Goal: Task Accomplishment & Management: Use online tool/utility

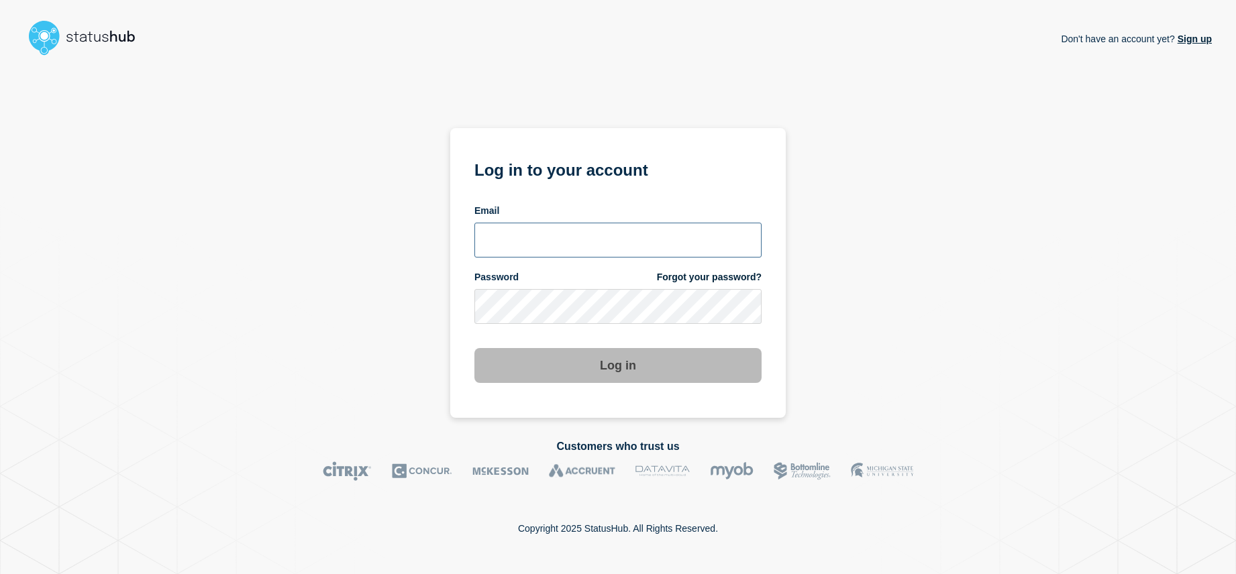
type input "[EMAIL_ADDRESS][DOMAIN_NAME]"
click at [605, 366] on button "Log in" at bounding box center [617, 365] width 287 height 35
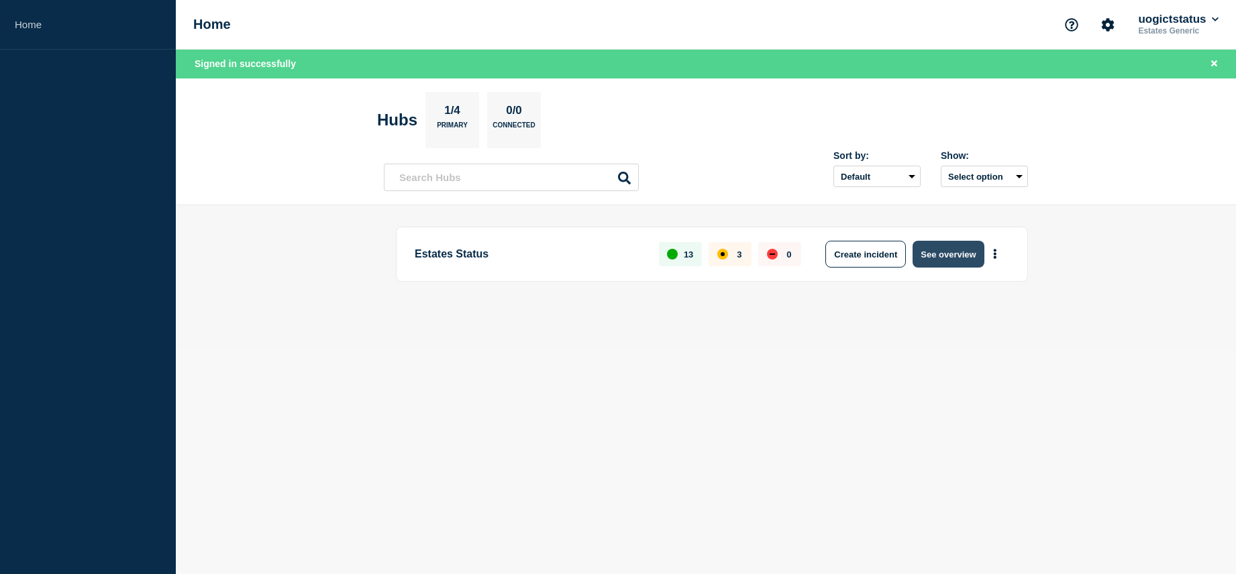
click at [972, 246] on button "See overview" at bounding box center [948, 254] width 71 height 27
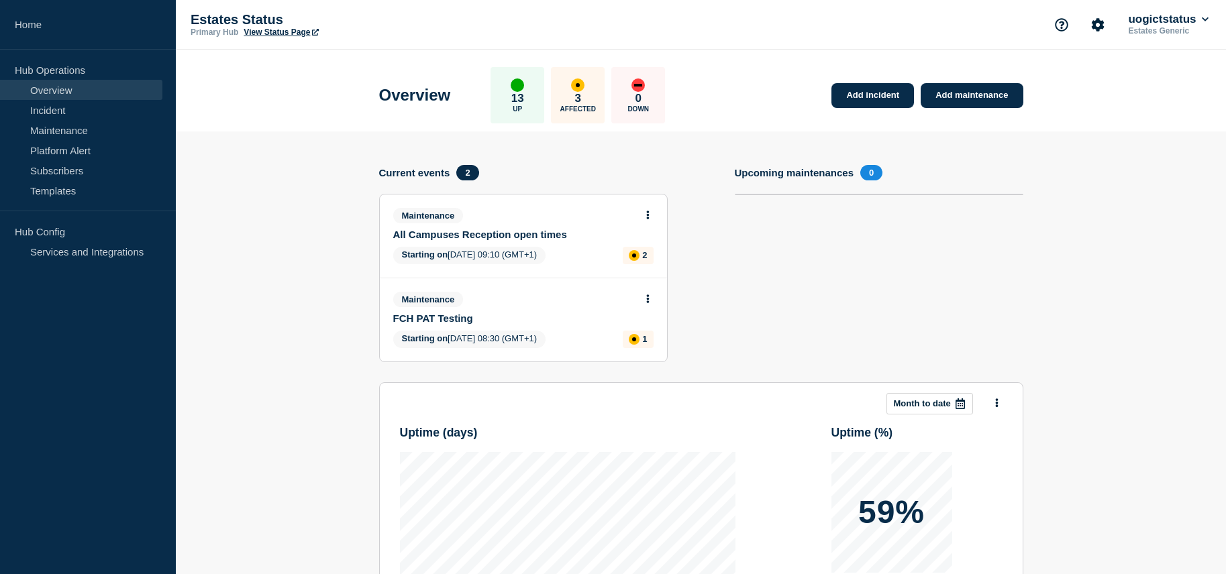
drag, startPoint x: 959, startPoint y: 97, endPoint x: 972, endPoint y: 127, distance: 32.2
click at [959, 97] on link "Add maintenance" at bounding box center [972, 95] width 102 height 25
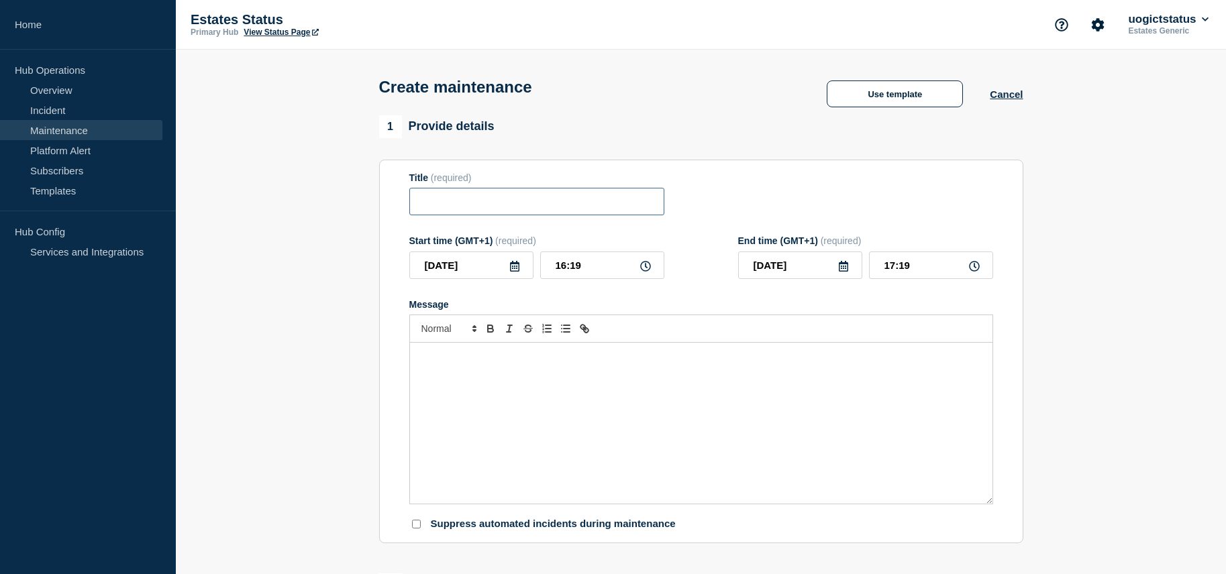
click at [512, 203] on input "Title" at bounding box center [536, 202] width 255 height 28
type input "OX Sports Science Lift out of Service"
click at [442, 371] on div "Message" at bounding box center [701, 423] width 582 height 161
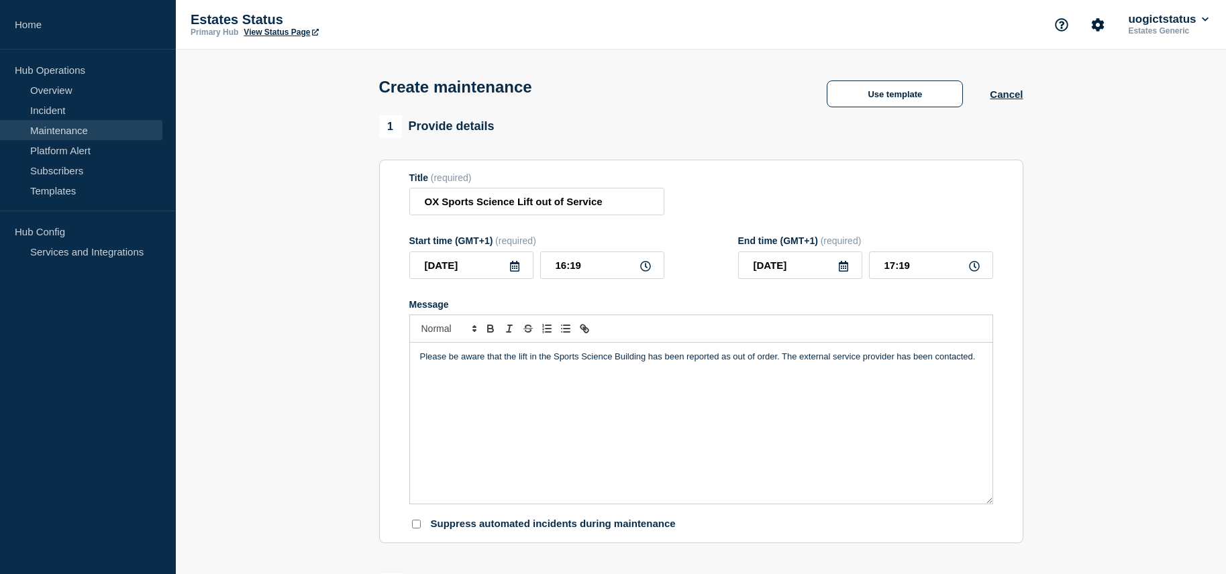
click at [485, 400] on div "Please be aware that the lift in the Sports Science Building has been reported …" at bounding box center [701, 423] width 582 height 161
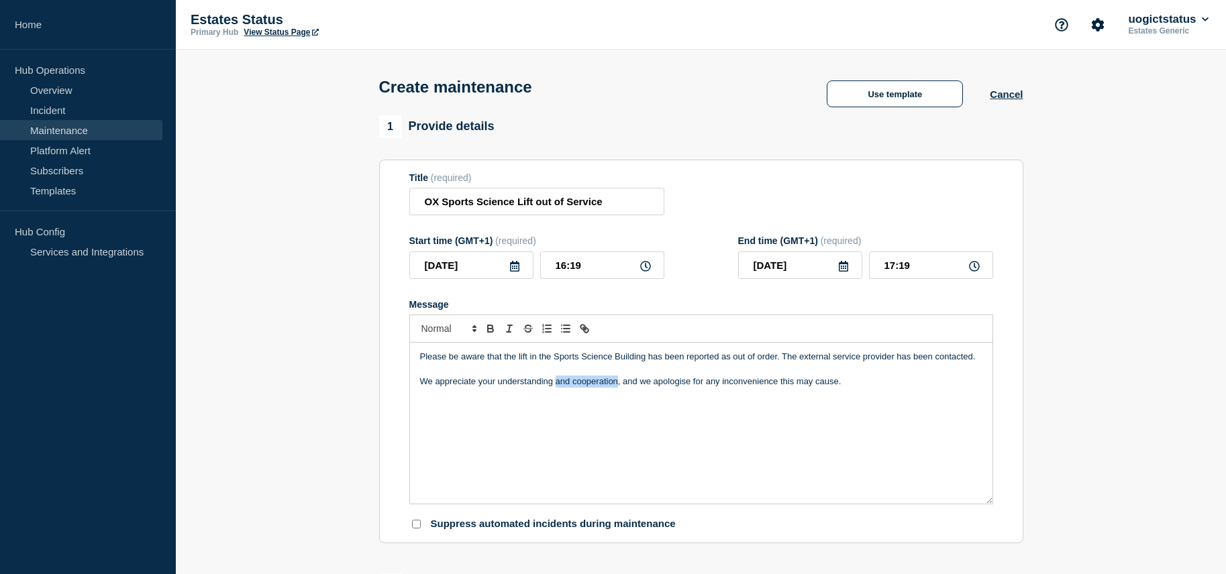
drag, startPoint x: 557, startPoint y: 384, endPoint x: 617, endPoint y: 384, distance: 59.7
click at [617, 384] on p "We appreciate your understanding and cooperation, and we apologise for any inco…" at bounding box center [701, 382] width 562 height 12
click at [453, 421] on div "Please be aware that the lift in the Sports Science Building has been reported …" at bounding box center [701, 423] width 582 height 161
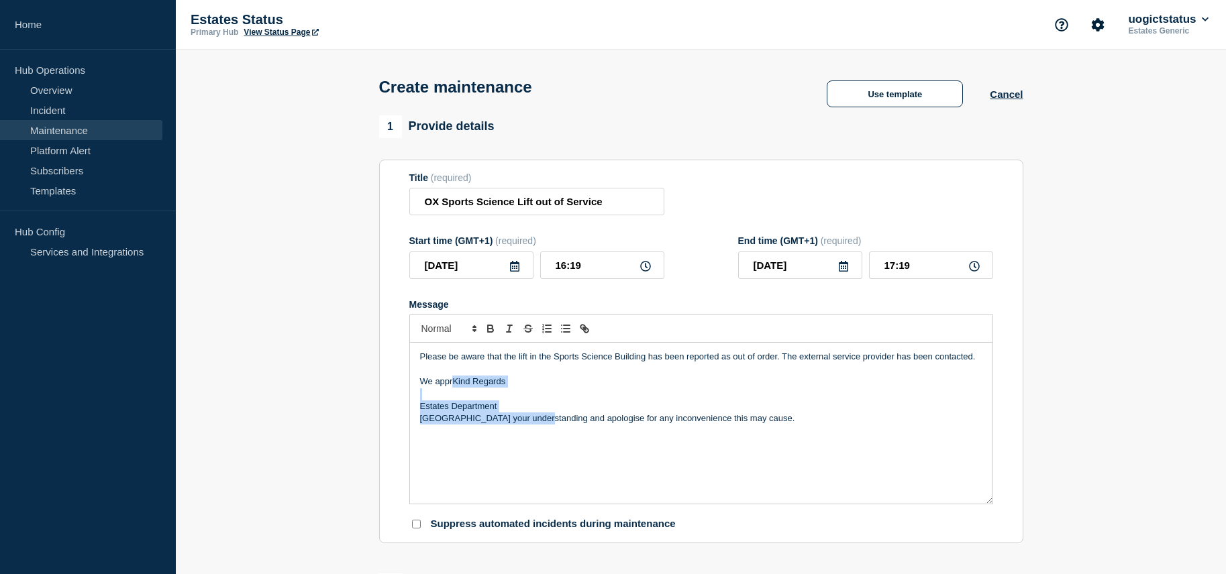
drag, startPoint x: 452, startPoint y: 385, endPoint x: 527, endPoint y: 421, distance: 83.4
click at [527, 421] on div "Please be aware that the lift in the Sports Science Building has been reported …" at bounding box center [701, 423] width 582 height 161
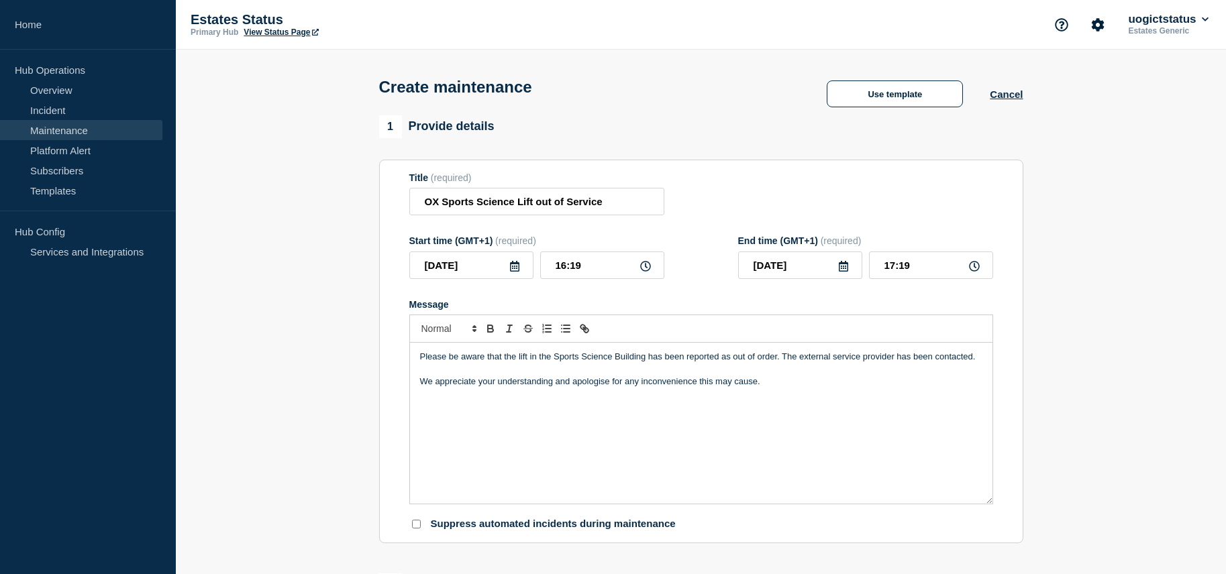
click at [773, 388] on p "We appreciate your understanding and apologise for any inconvenience this may c…" at bounding box center [701, 382] width 562 height 12
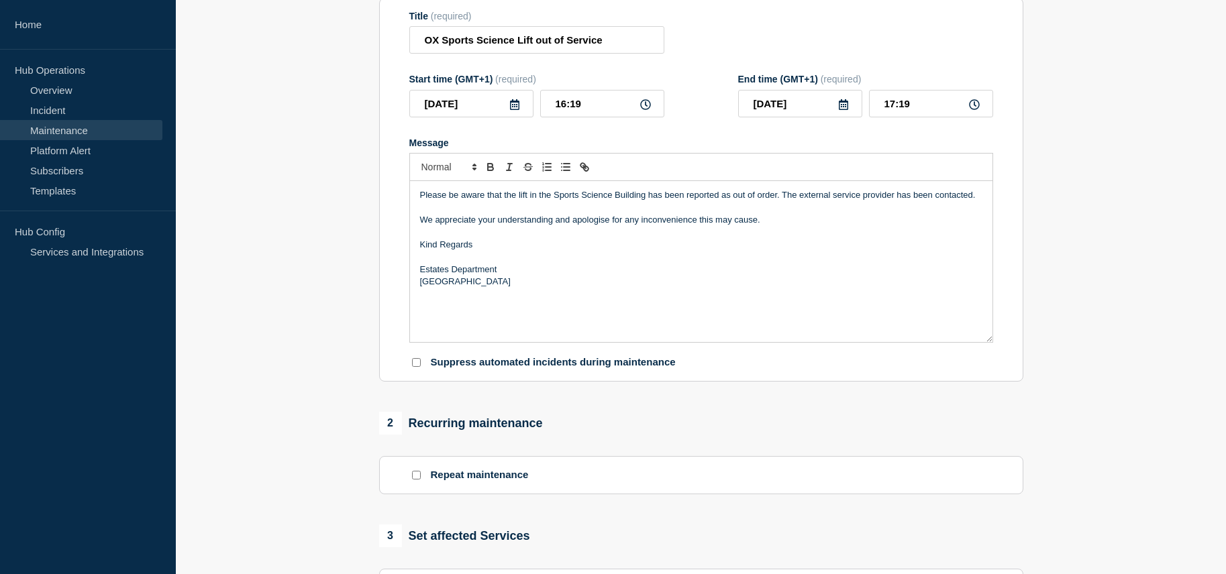
scroll to position [470, 0]
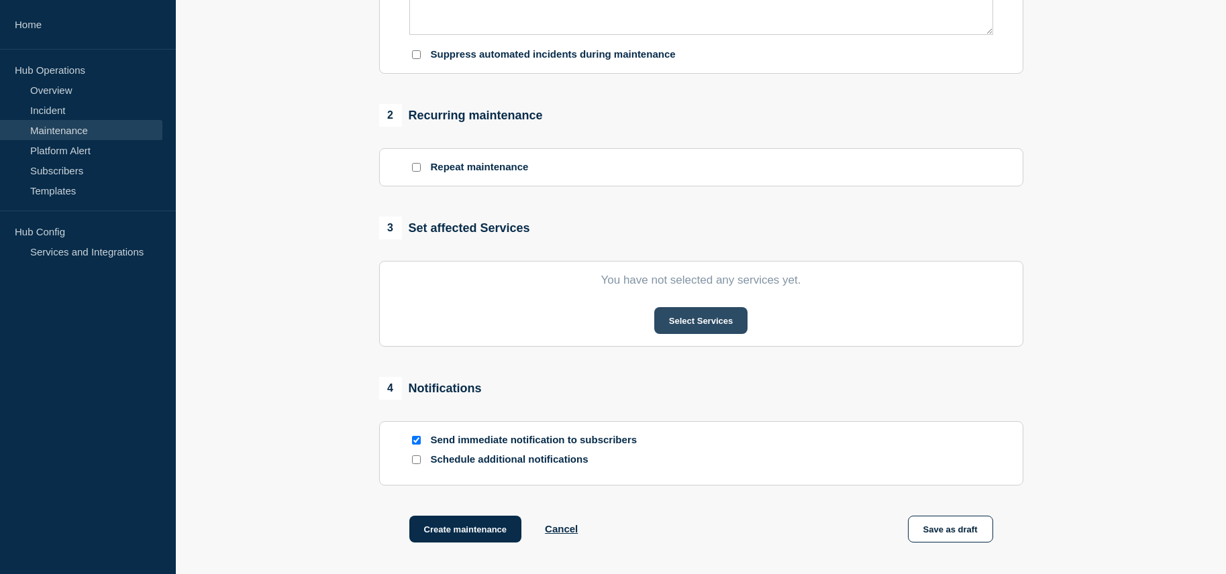
click at [678, 327] on button "Select Services" at bounding box center [700, 320] width 93 height 27
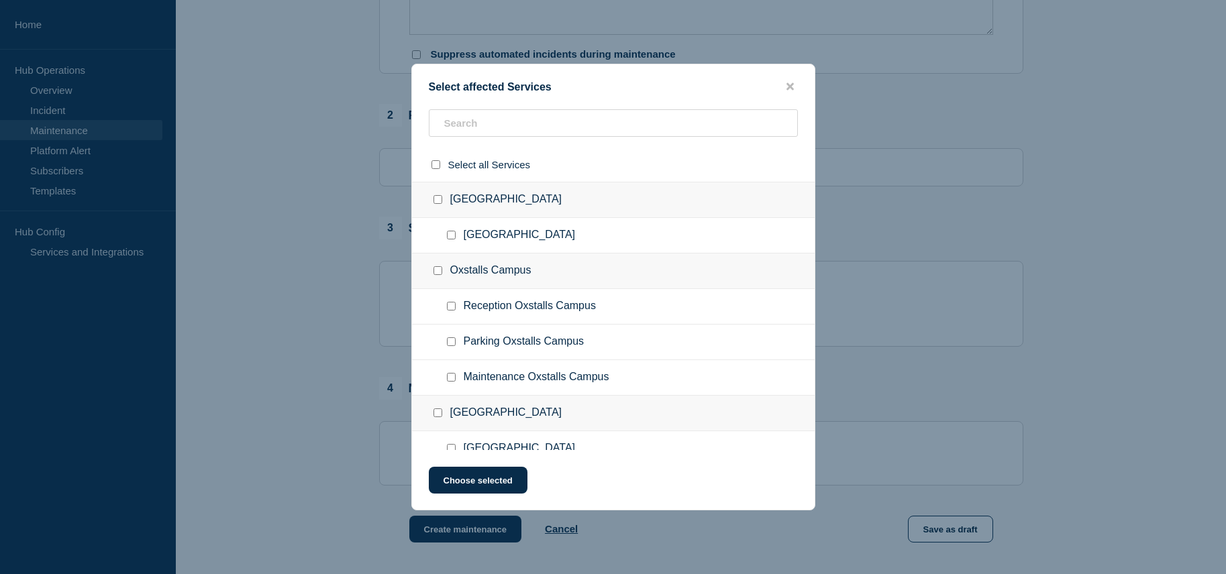
click at [448, 379] on input "Maintenance Oxstalls Campus checkbox" at bounding box center [451, 377] width 9 height 9
checkbox input "true"
click at [507, 488] on button "Choose selected" at bounding box center [478, 480] width 99 height 27
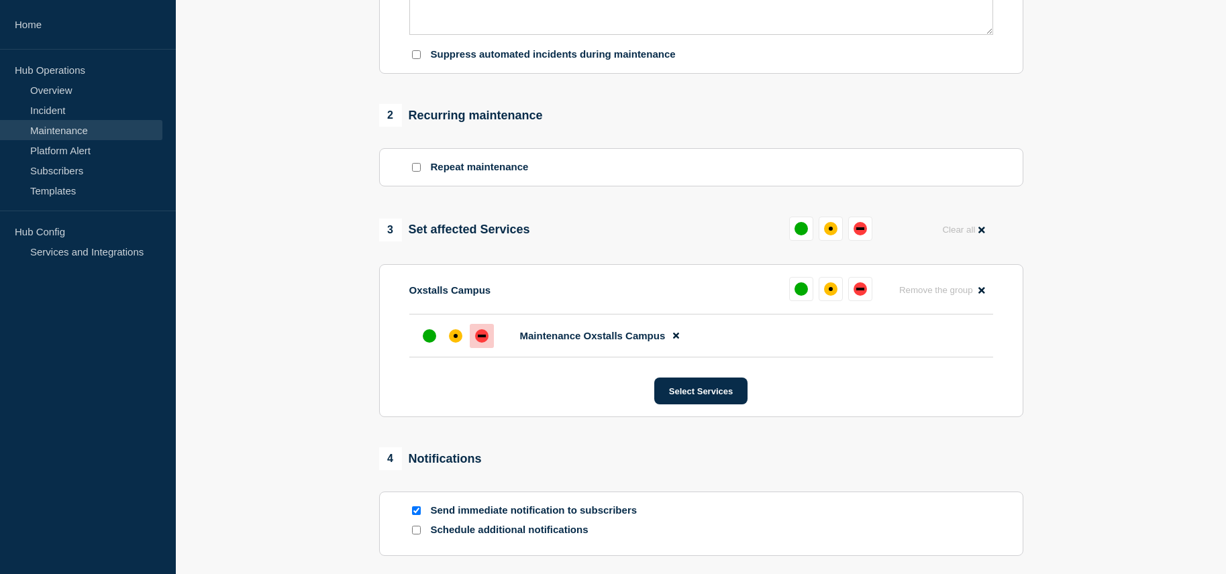
click at [478, 341] on div "down" at bounding box center [481, 335] width 13 height 13
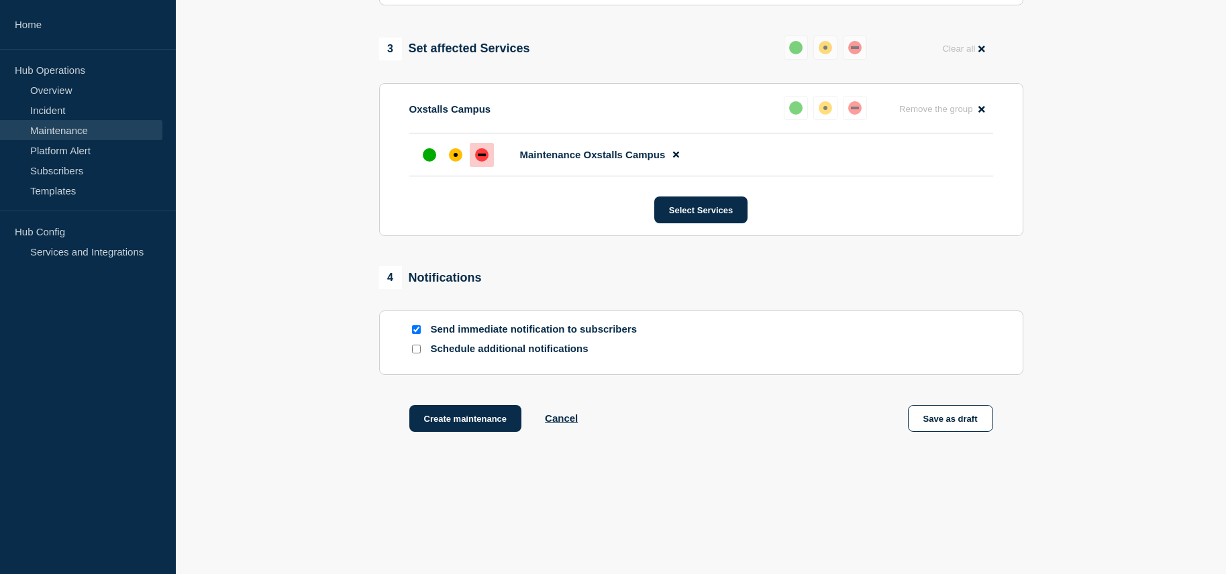
scroll to position [666, 0]
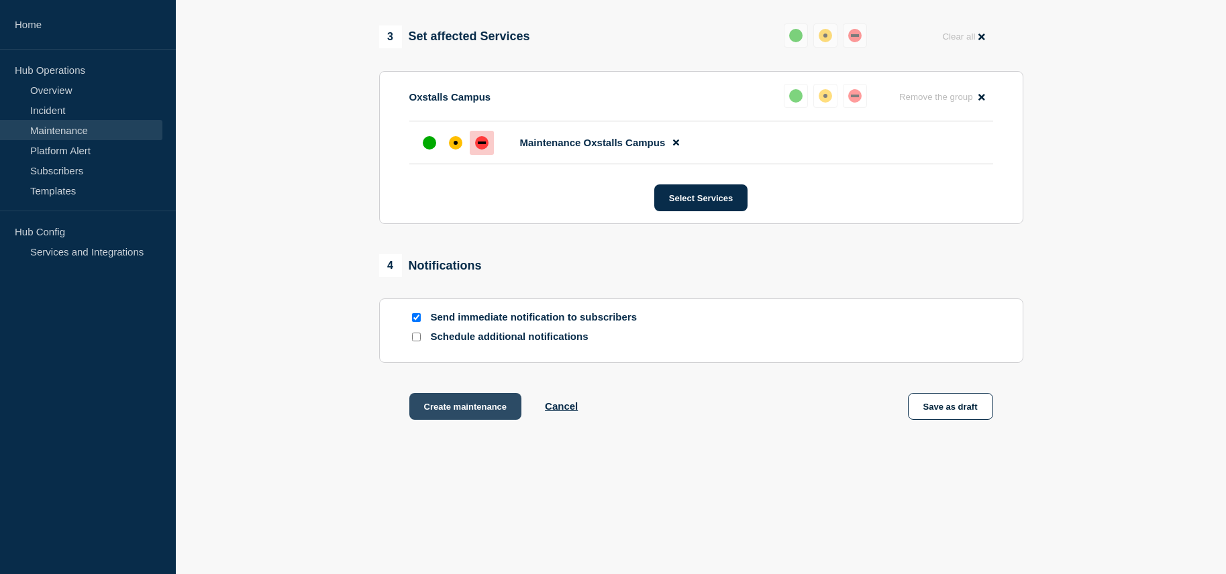
click at [502, 405] on button "Create maintenance" at bounding box center [465, 406] width 113 height 27
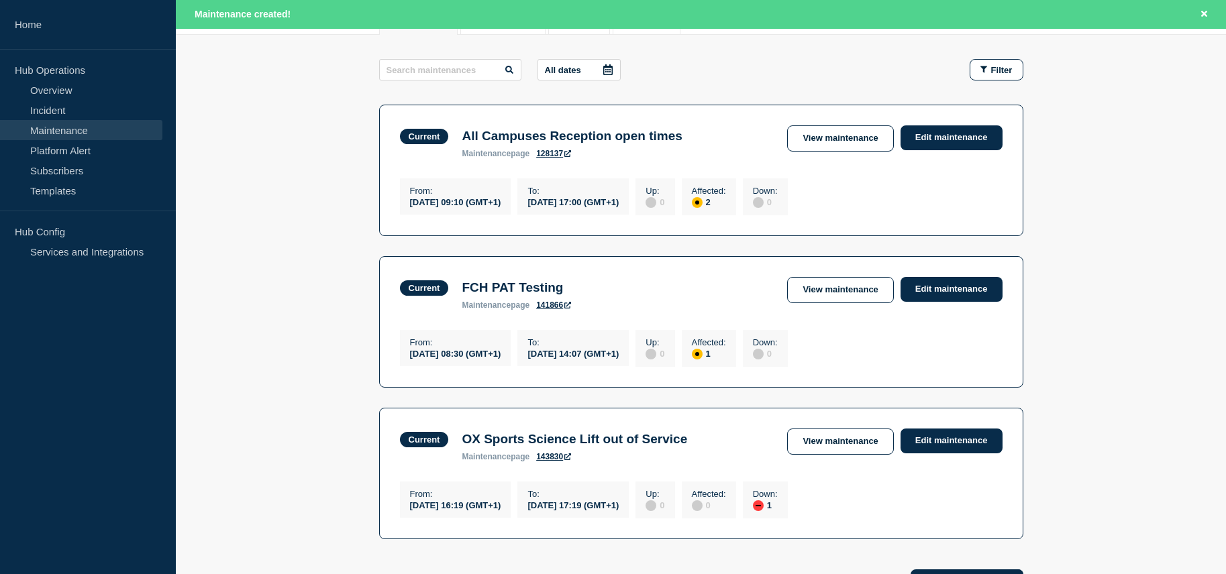
scroll to position [268, 0]
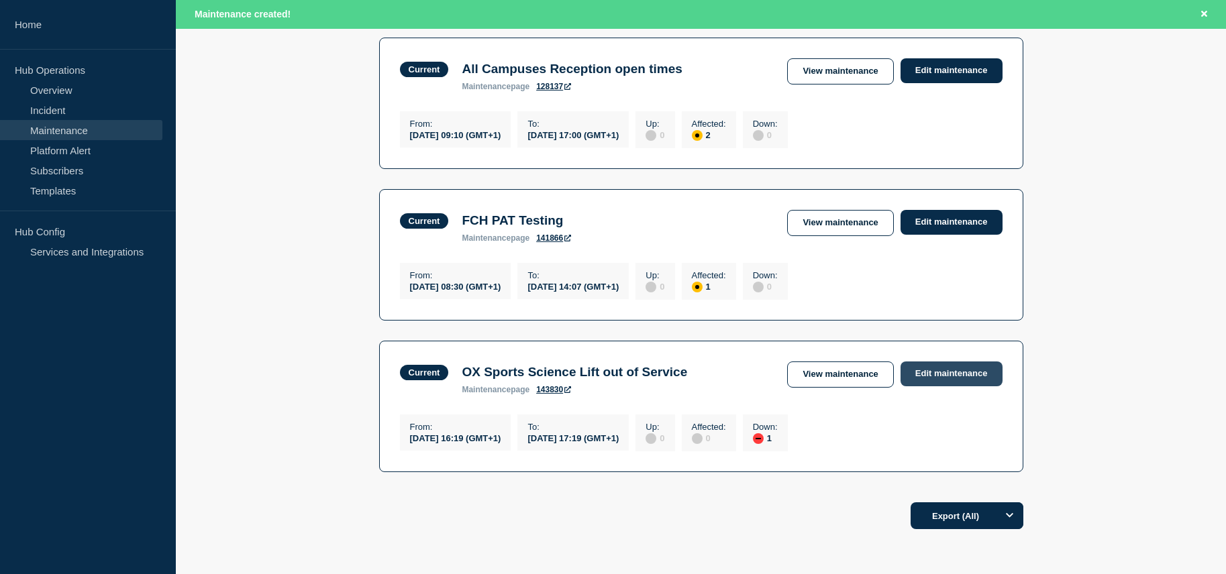
click at [947, 380] on link "Edit maintenance" at bounding box center [951, 374] width 102 height 25
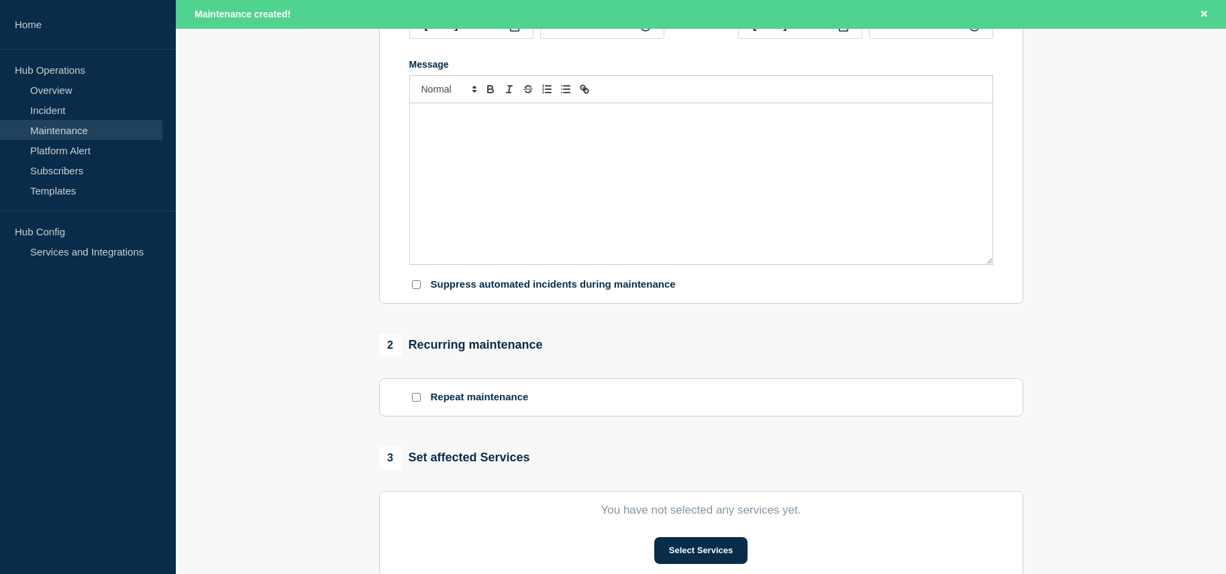
type input "OX Sports Science Lift out of Service"
type input "16:19"
type input "17:19"
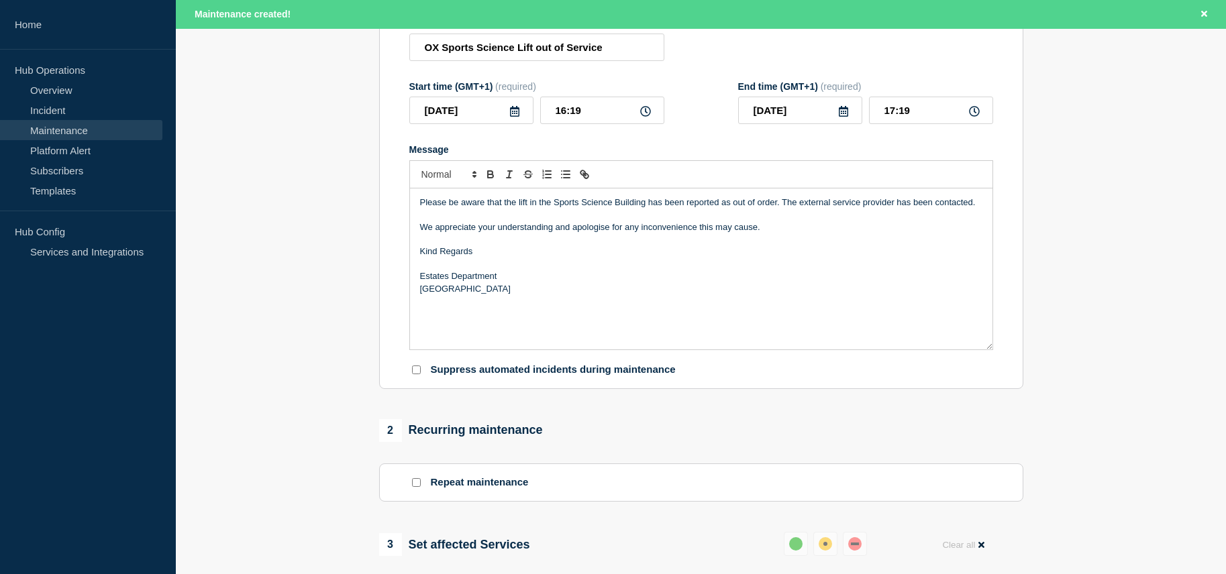
scroll to position [67, 0]
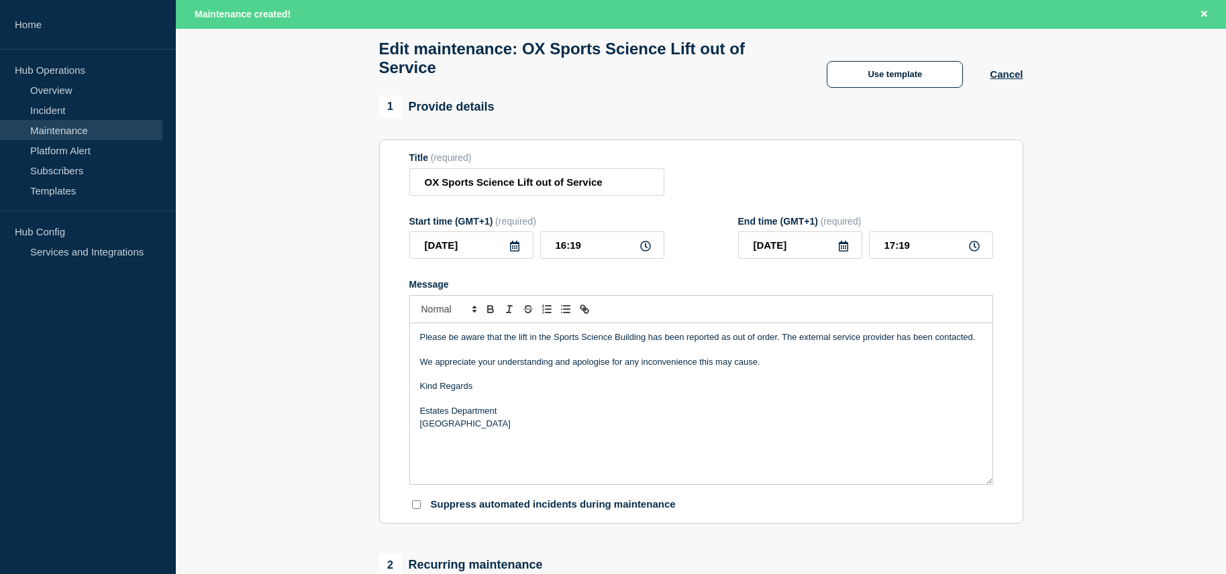
click at [840, 251] on icon at bounding box center [843, 246] width 9 height 11
click at [827, 393] on div "24" at bounding box center [822, 396] width 19 height 19
type input "[DATE]"
drag, startPoint x: 893, startPoint y: 251, endPoint x: 881, endPoint y: 250, distance: 12.1
click at [881, 250] on input "17:19" at bounding box center [931, 245] width 124 height 28
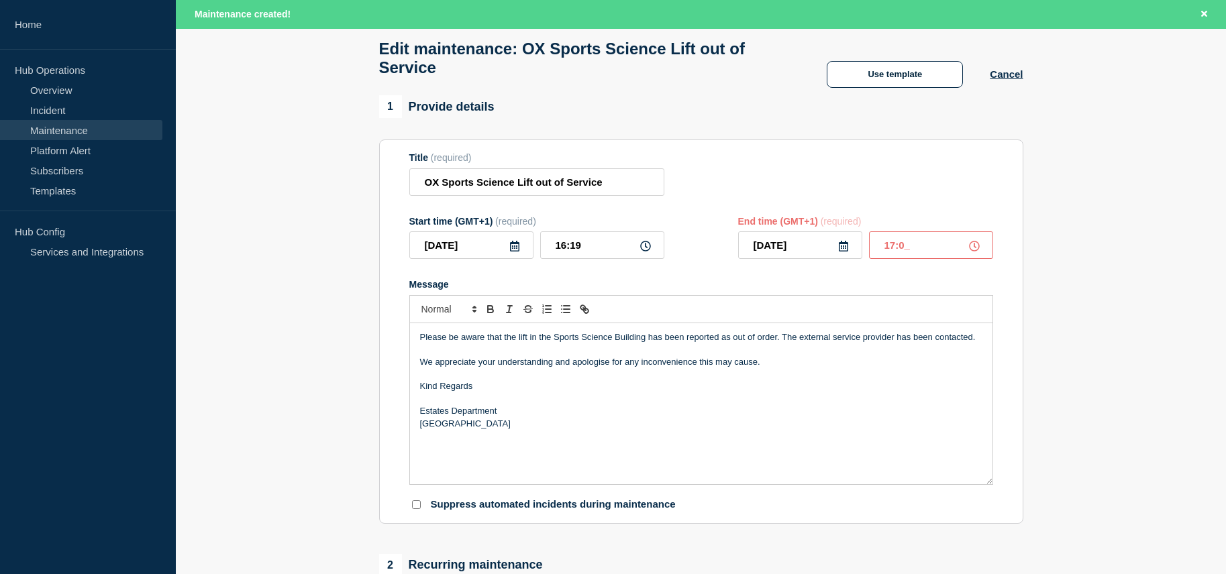
type input "17:00"
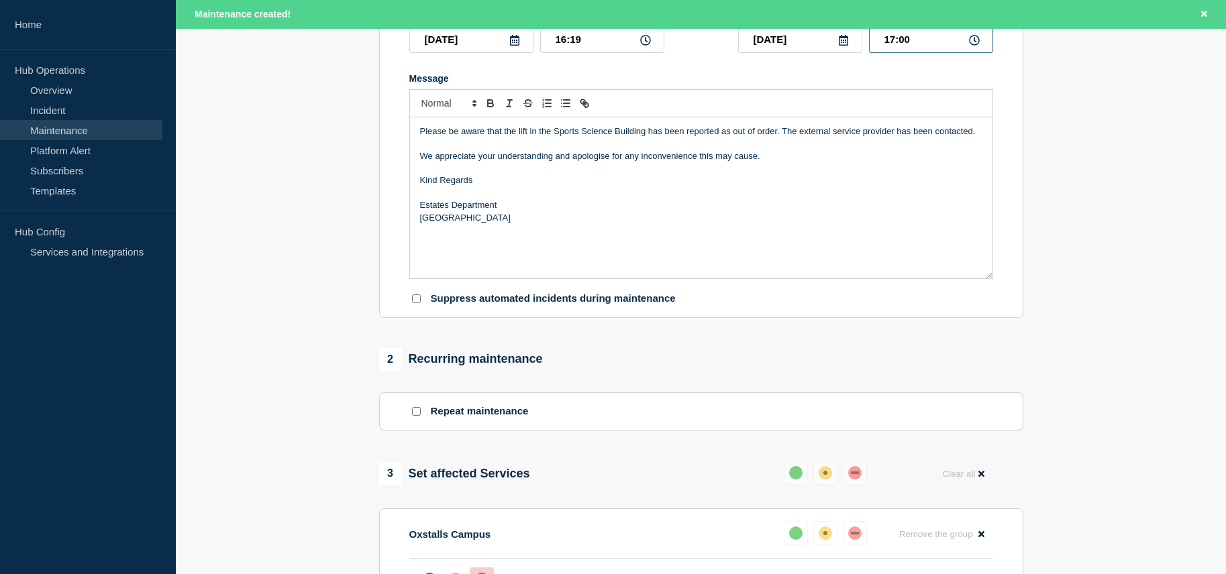
scroll to position [403, 0]
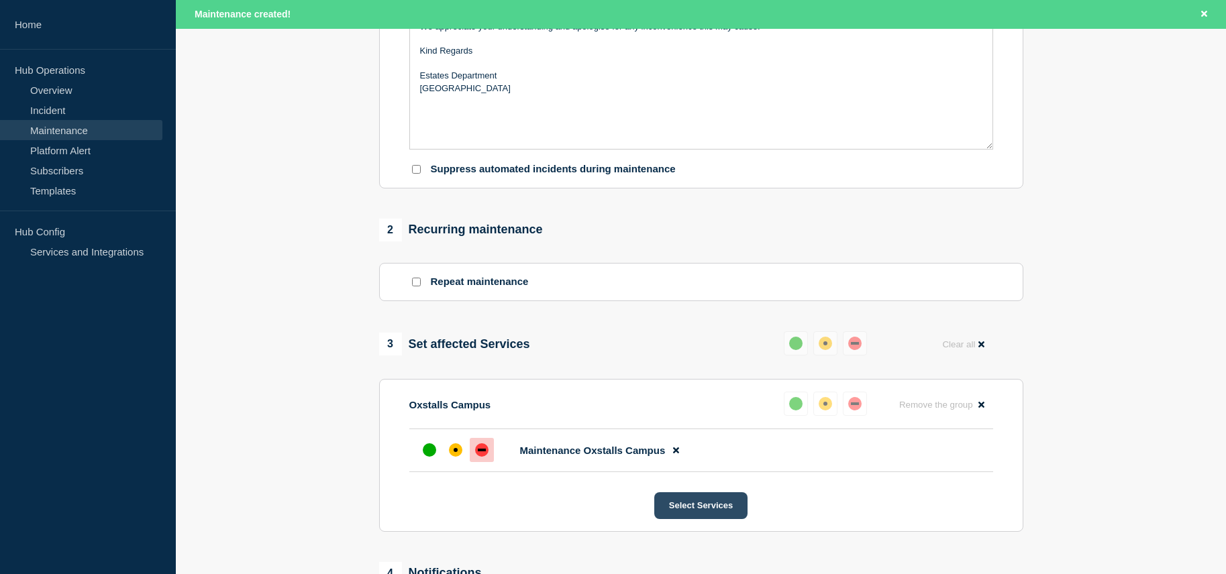
click at [707, 509] on button "Select Services" at bounding box center [700, 505] width 93 height 27
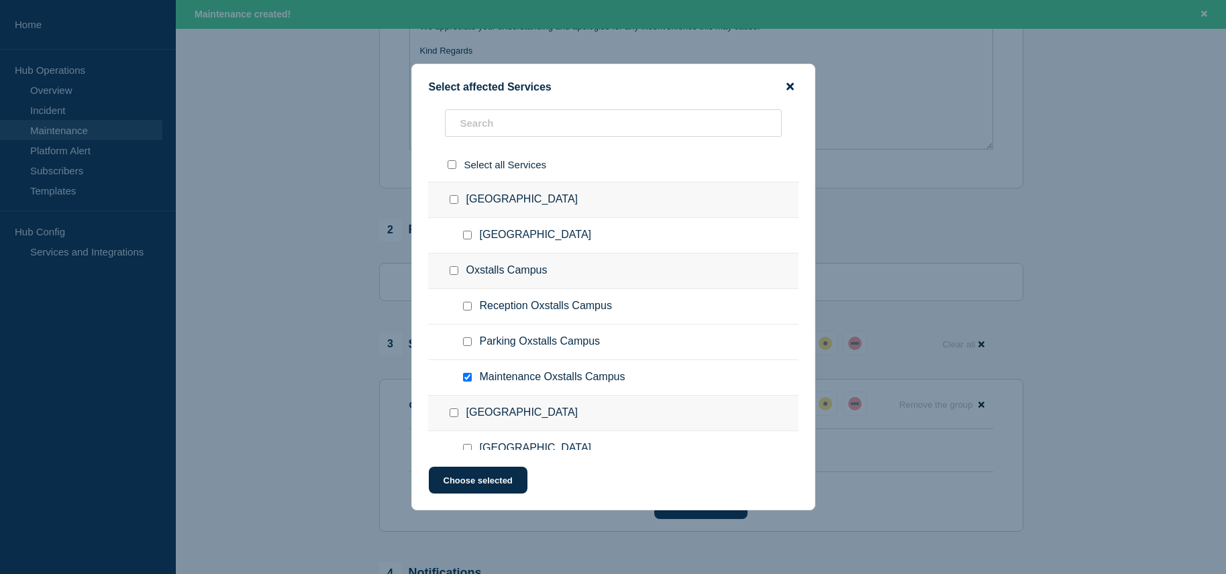
click at [790, 86] on icon "close button" at bounding box center [789, 86] width 7 height 7
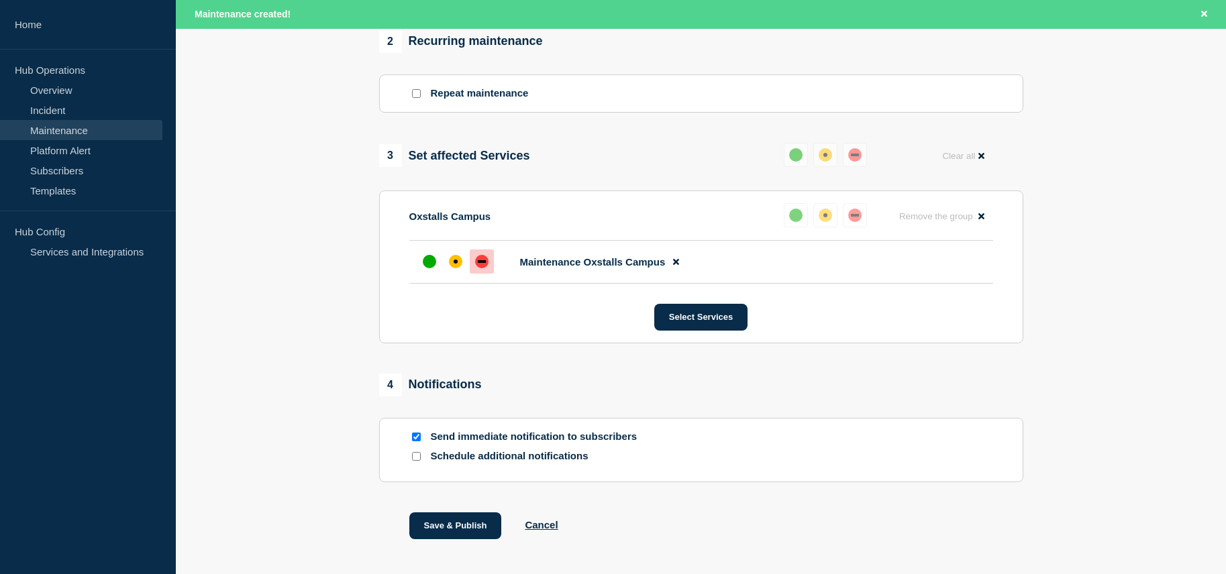
scroll to position [650, 0]
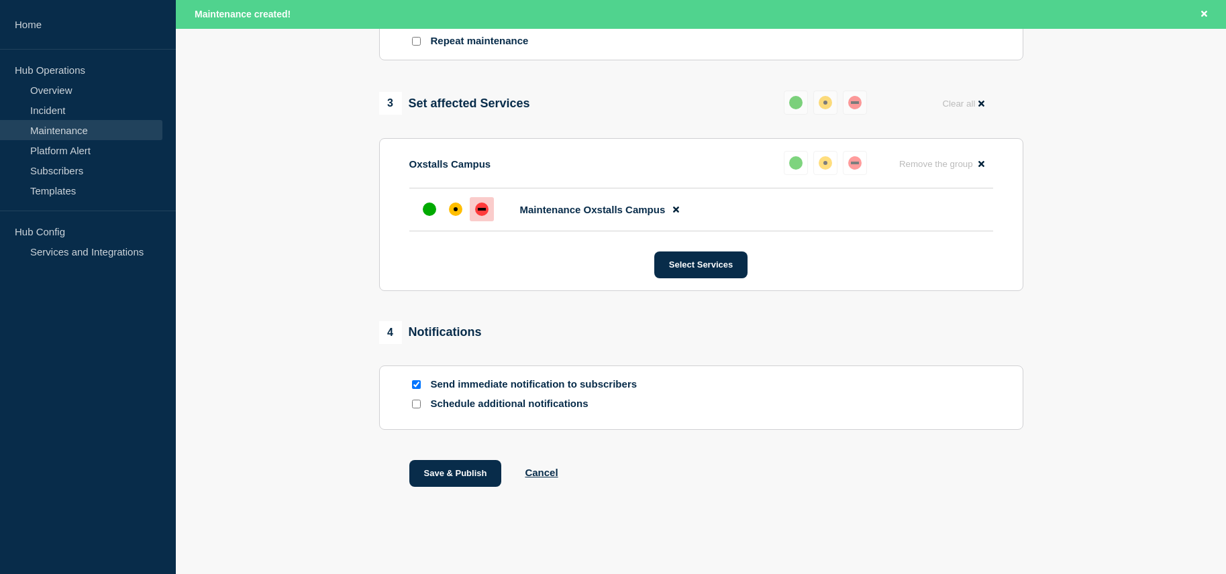
click at [416, 384] on input "Send immediate notification to subscribers" at bounding box center [416, 384] width 9 height 9
checkbox input "false"
click at [445, 468] on button "Save & Publish" at bounding box center [455, 473] width 93 height 27
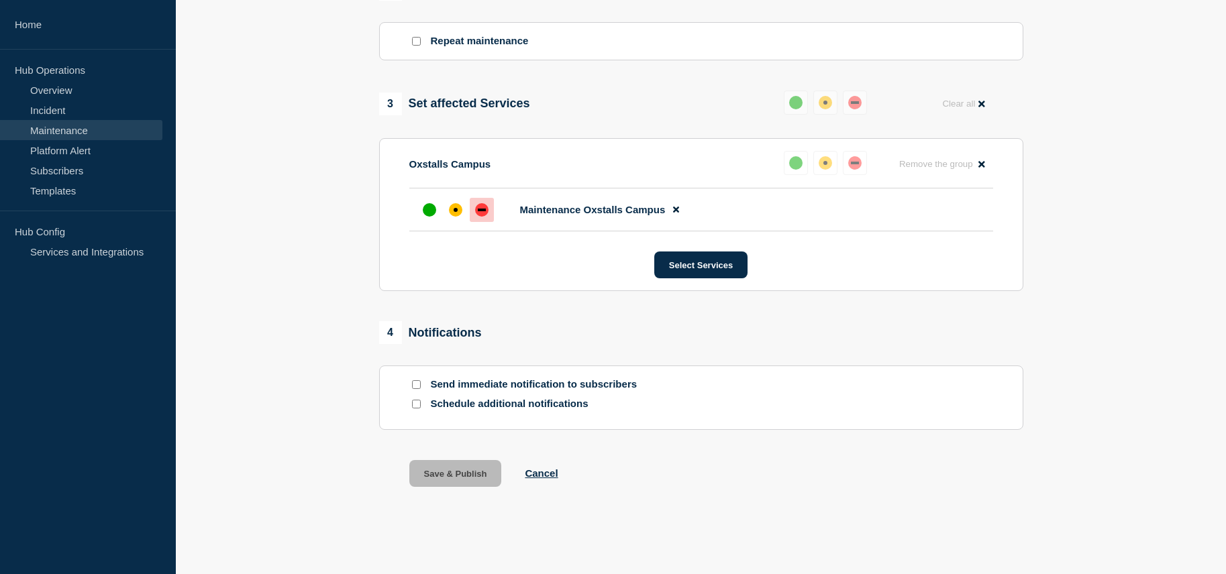
scroll to position [621, 0]
